Goal: Task Accomplishment & Management: Use online tool/utility

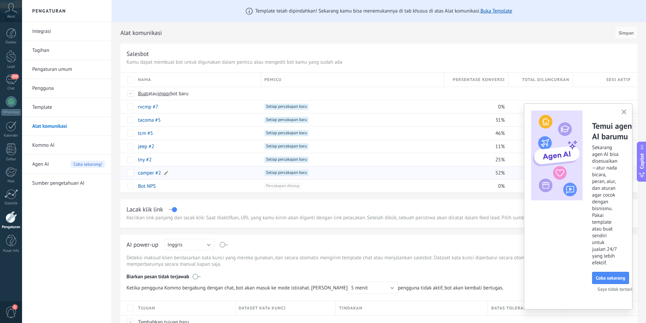
click at [208, 176] on div "camper #2" at bounding box center [196, 173] width 123 height 13
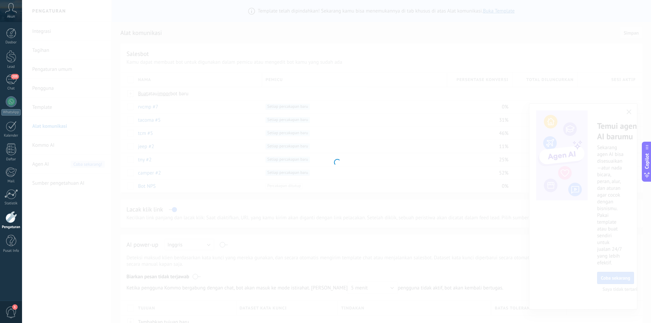
type input "*********"
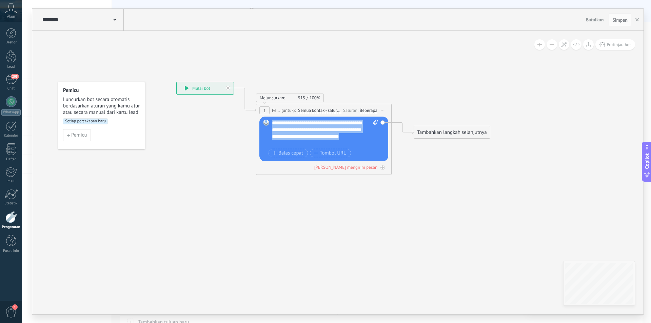
drag, startPoint x: 311, startPoint y: 143, endPoint x: 270, endPoint y: 121, distance: 46.7
click at [270, 121] on div "Gantikan Hapus Convert to voice message Seret gambar ke sini untuk melampirkann…" at bounding box center [323, 139] width 129 height 45
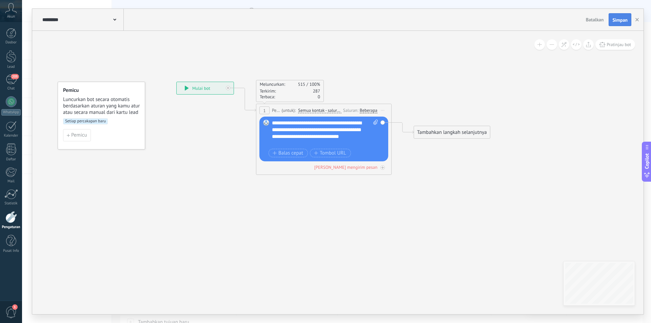
click at [620, 20] on span "Simpan" at bounding box center [620, 20] width 15 height 5
click at [373, 109] on div "Beberapa" at bounding box center [369, 110] width 18 height 5
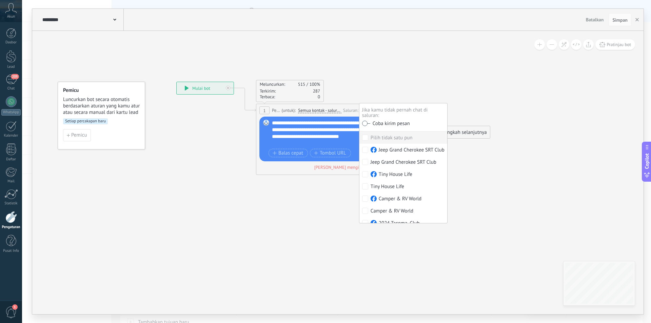
click at [542, 72] on icon at bounding box center [314, 128] width 614 height 432
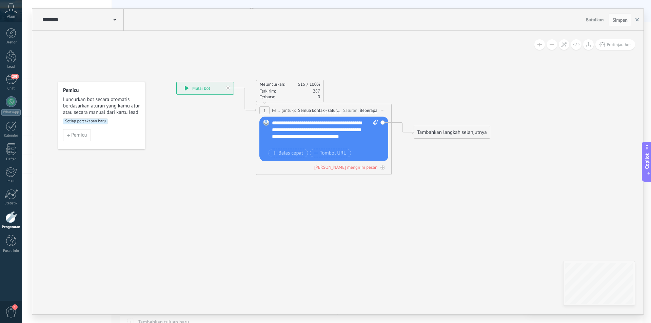
click at [636, 20] on icon "button" at bounding box center [637, 19] width 3 height 3
